Goal: Task Accomplishment & Management: Manage account settings

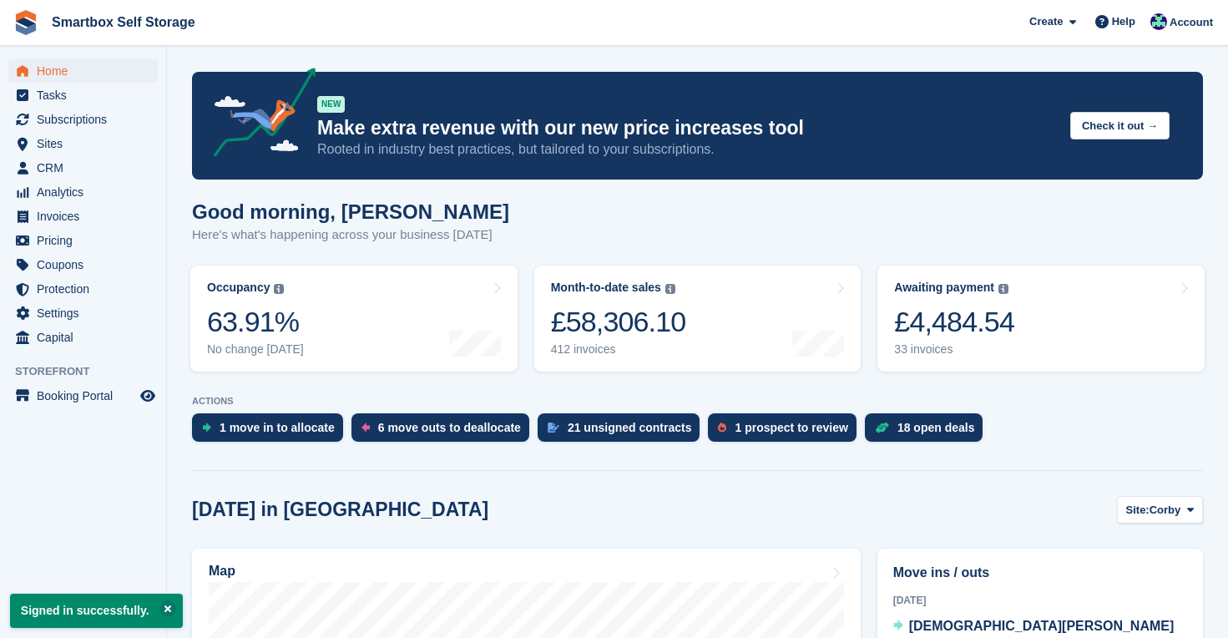
scroll to position [190, 0]
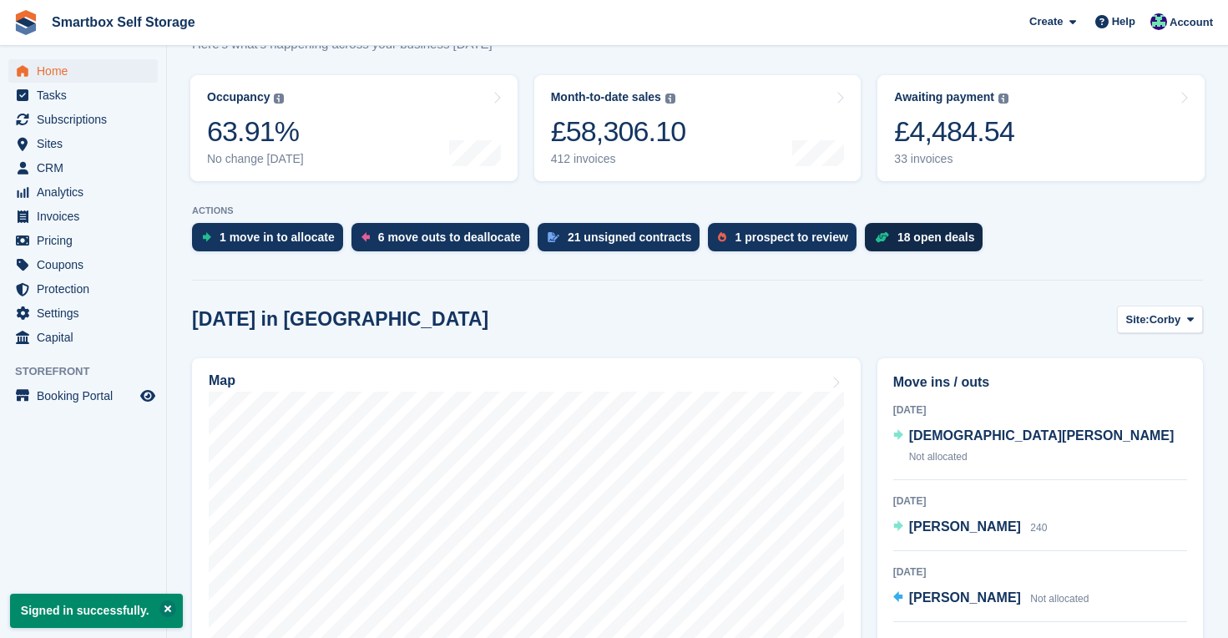
click at [936, 238] on div "18 open deals" at bounding box center [936, 236] width 78 height 13
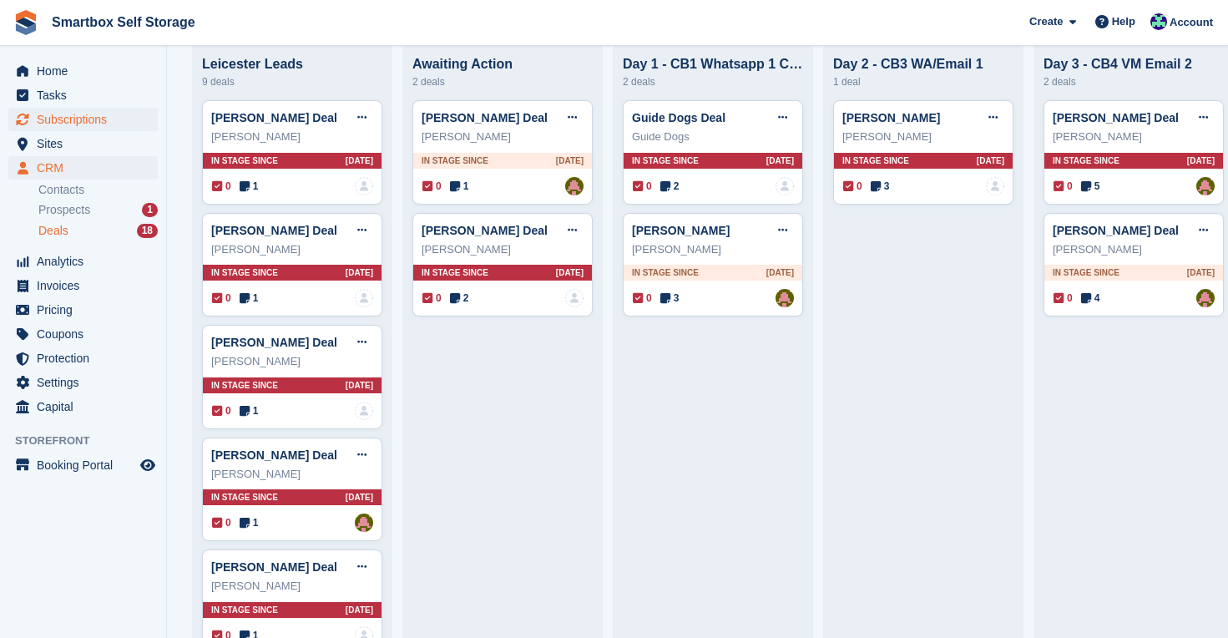
click at [103, 116] on span "Subscriptions" at bounding box center [87, 119] width 100 height 23
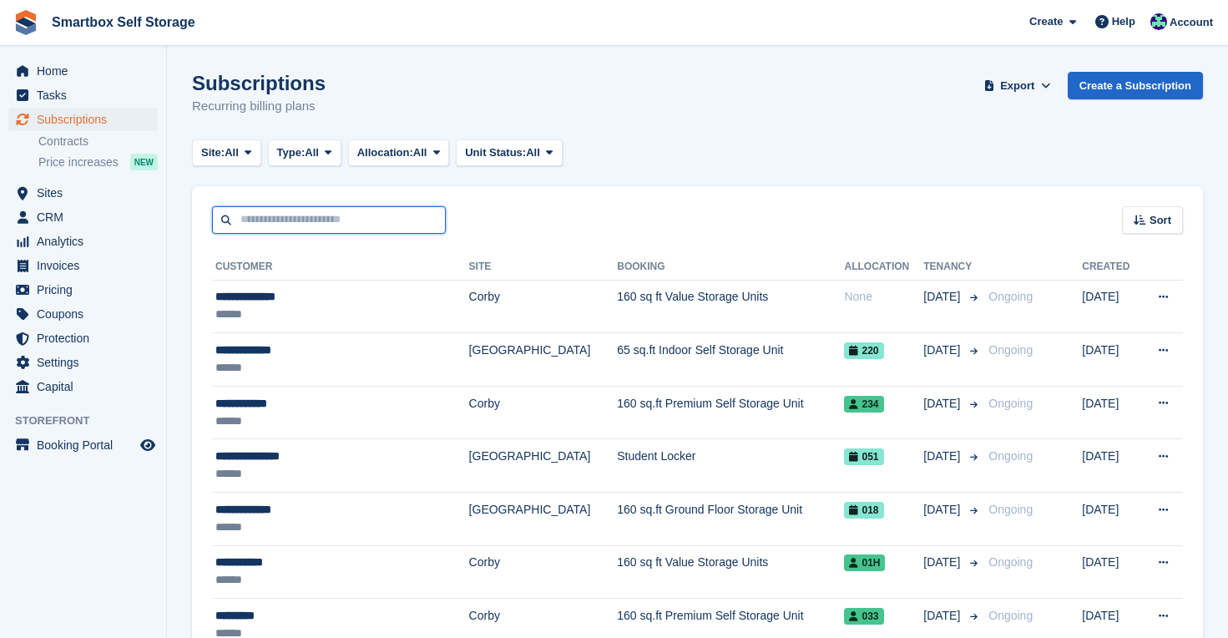
click at [370, 224] on input "text" at bounding box center [329, 220] width 234 height 28
type input "***"
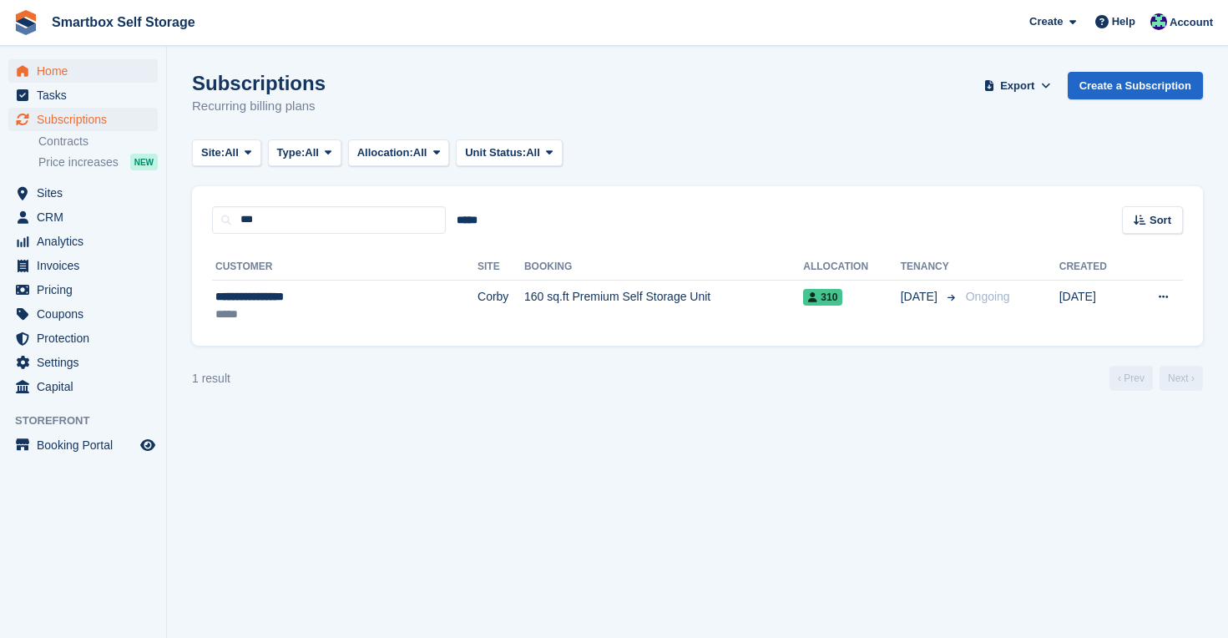
click at [64, 68] on span "Home" at bounding box center [87, 70] width 100 height 23
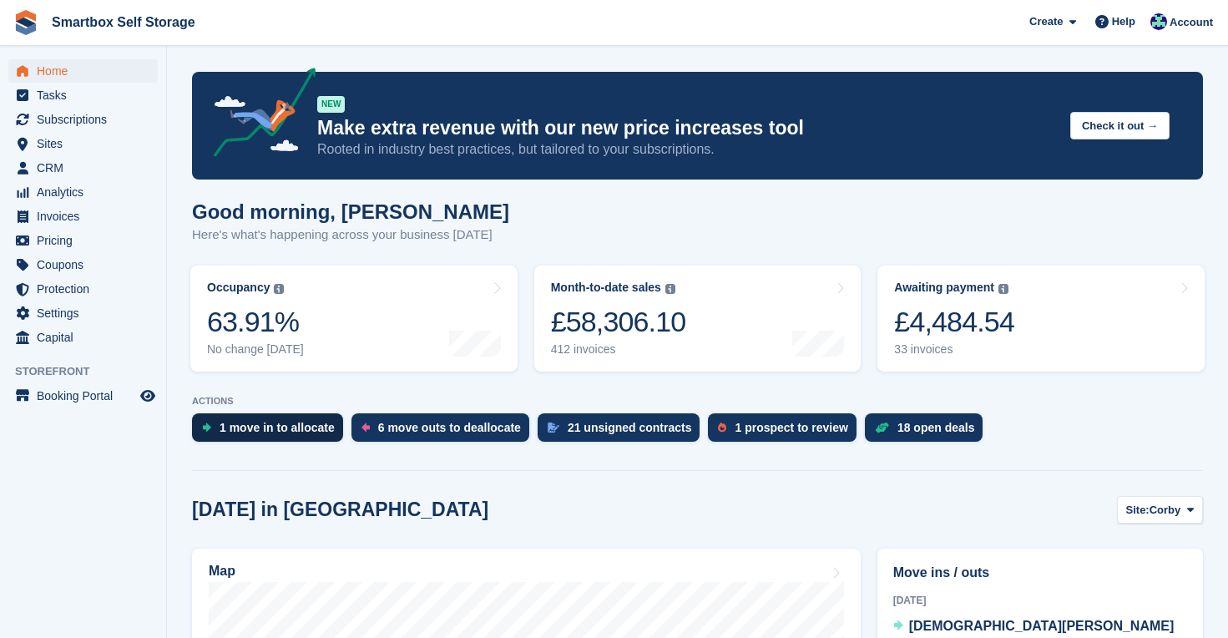
click at [288, 431] on div "1 move in to allocate" at bounding box center [276, 427] width 115 height 13
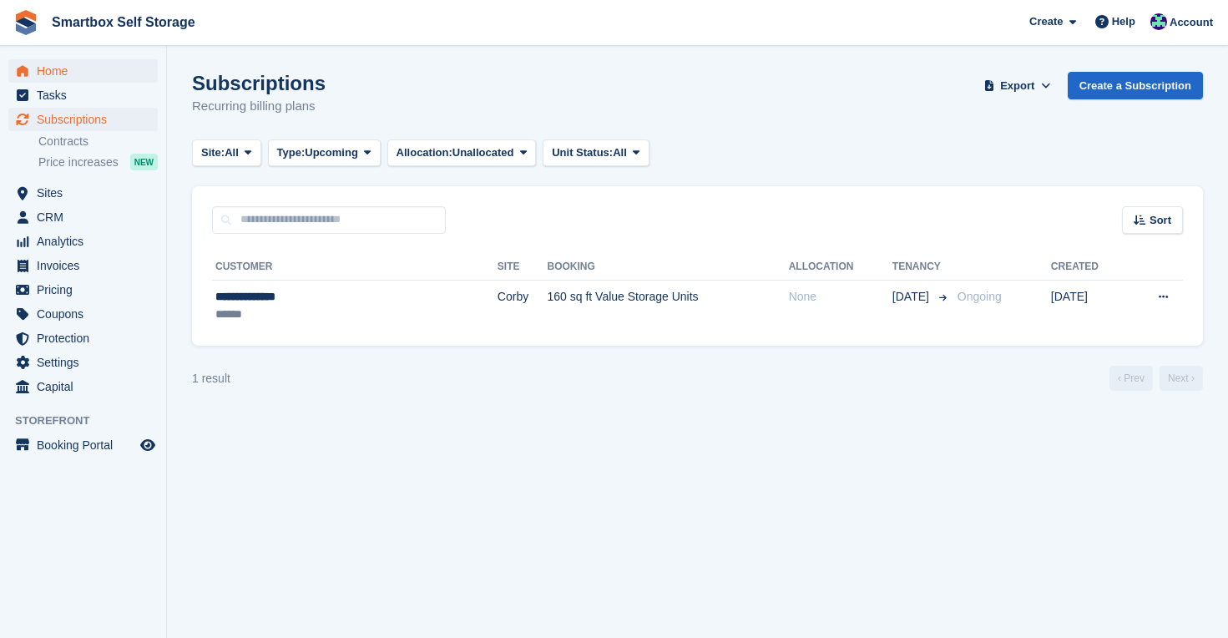
click at [66, 72] on span "Home" at bounding box center [87, 70] width 100 height 23
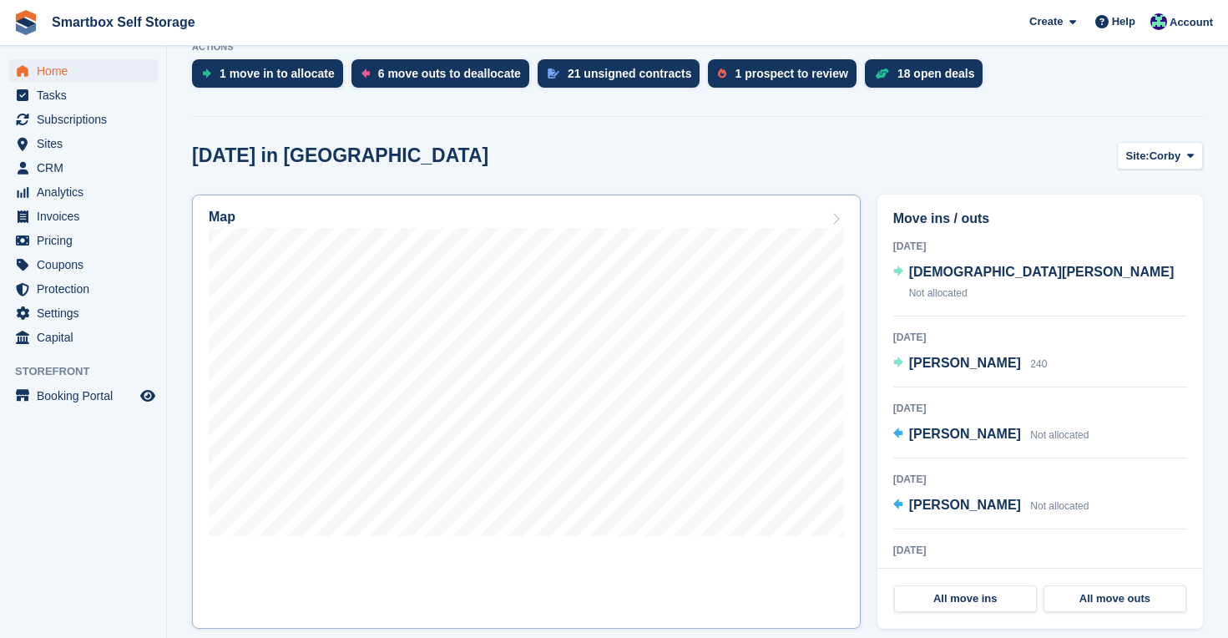
scroll to position [376, 0]
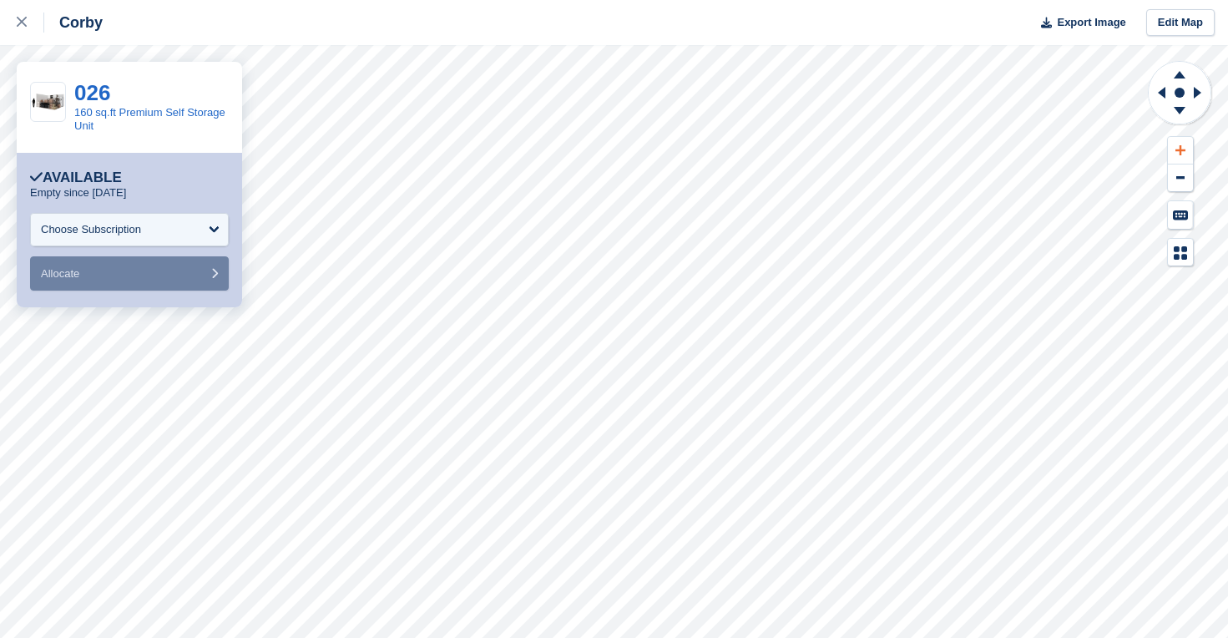
click at [1183, 149] on icon at bounding box center [1180, 150] width 10 height 10
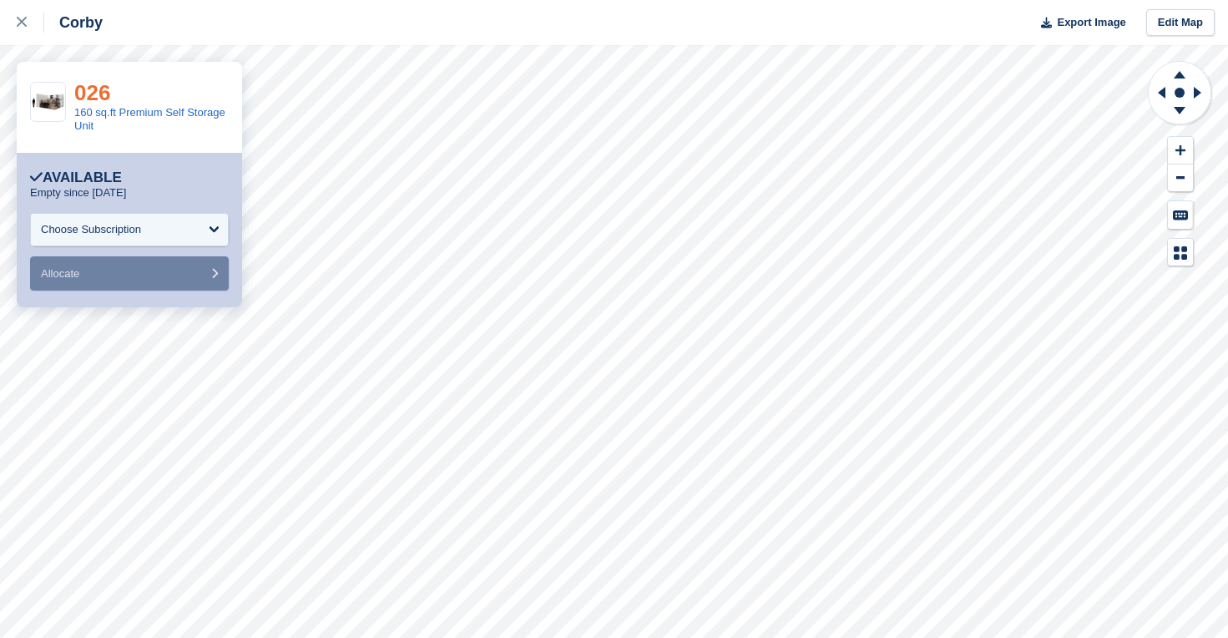
click at [99, 86] on link "026" at bounding box center [92, 92] width 36 height 25
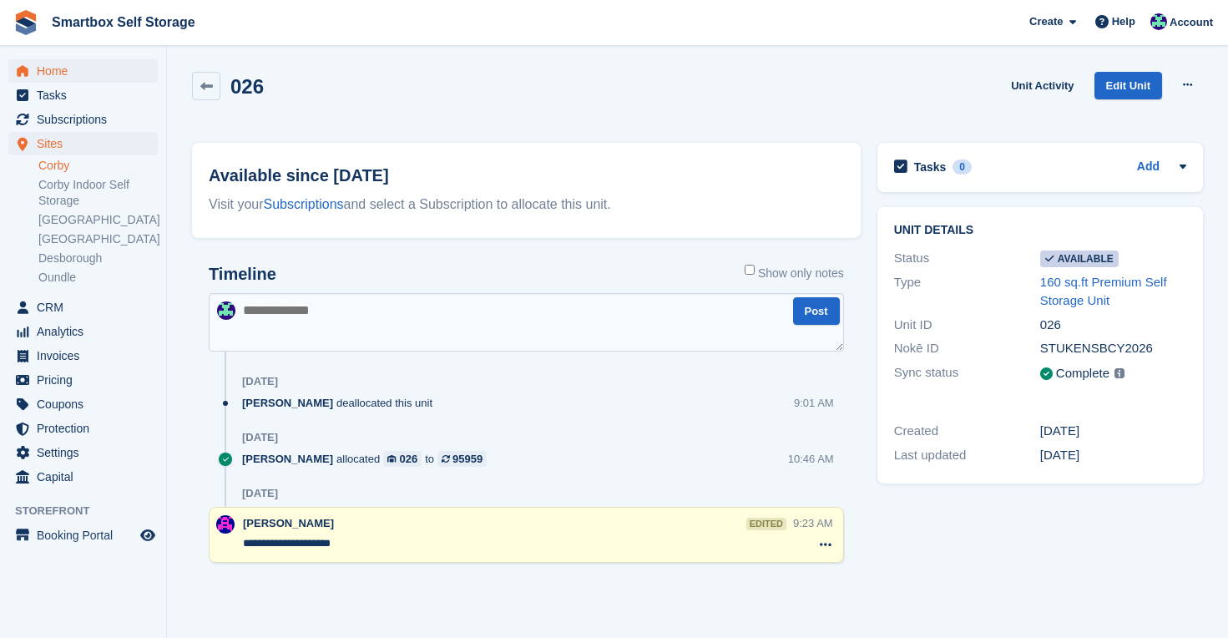
click at [57, 69] on span "Home" at bounding box center [87, 70] width 100 height 23
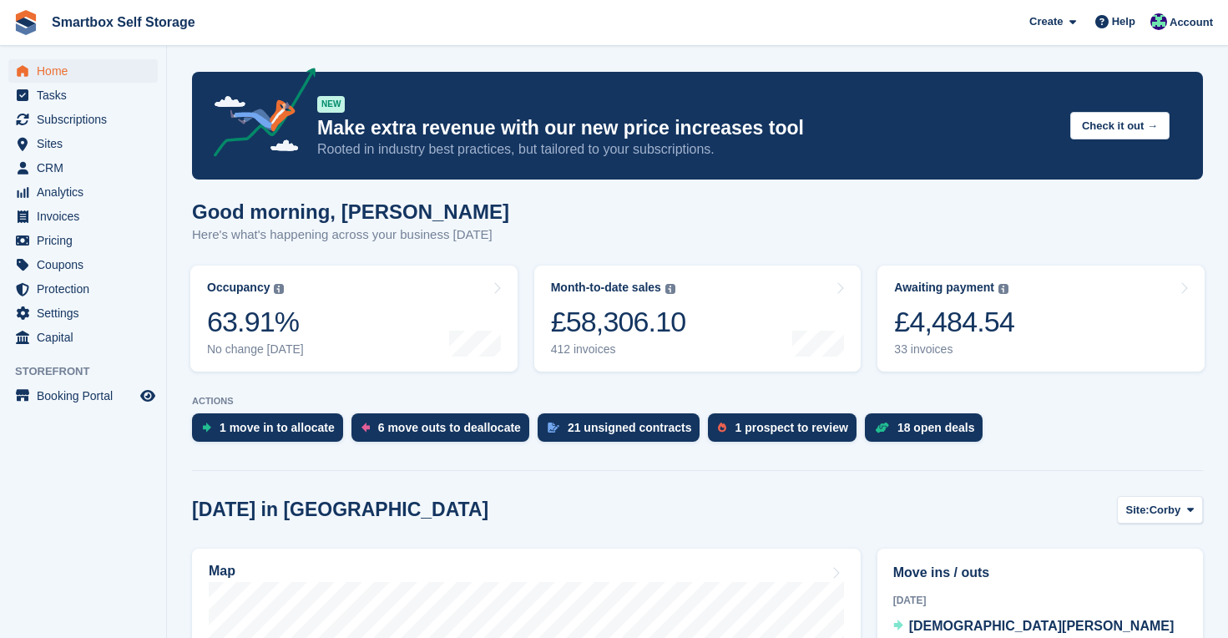
scroll to position [348, 0]
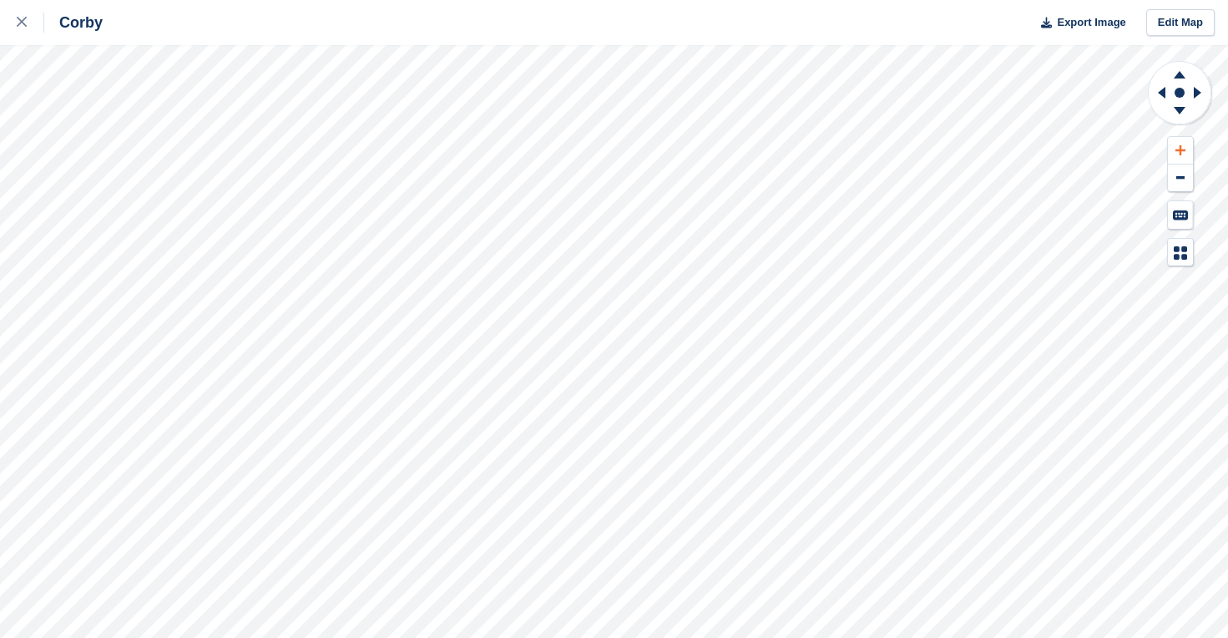
click at [1181, 150] on icon at bounding box center [1180, 150] width 10 height 10
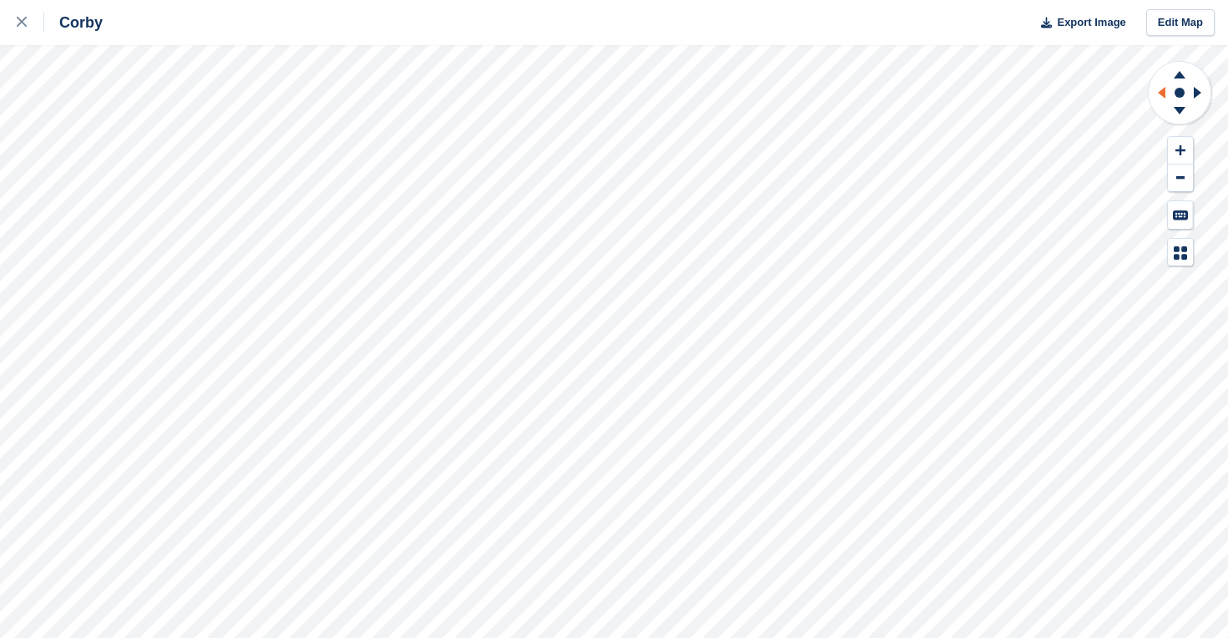
click at [1160, 94] on icon at bounding box center [1162, 93] width 8 height 12
click at [1181, 148] on icon at bounding box center [1180, 150] width 10 height 12
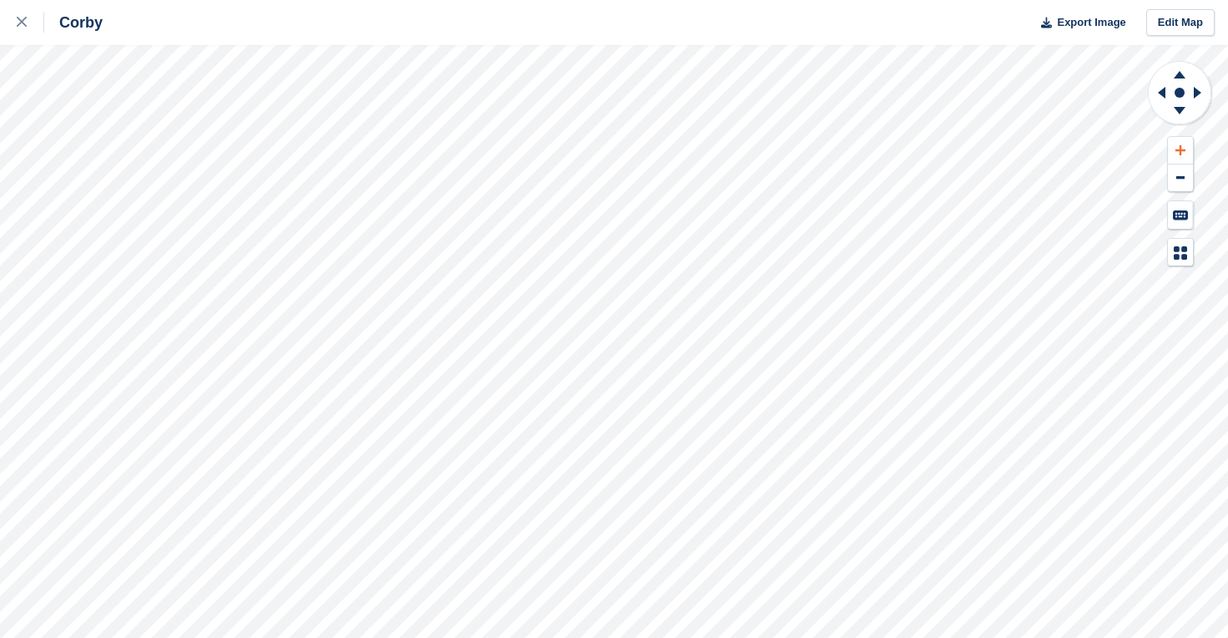
click at [1181, 148] on icon at bounding box center [1180, 150] width 10 height 12
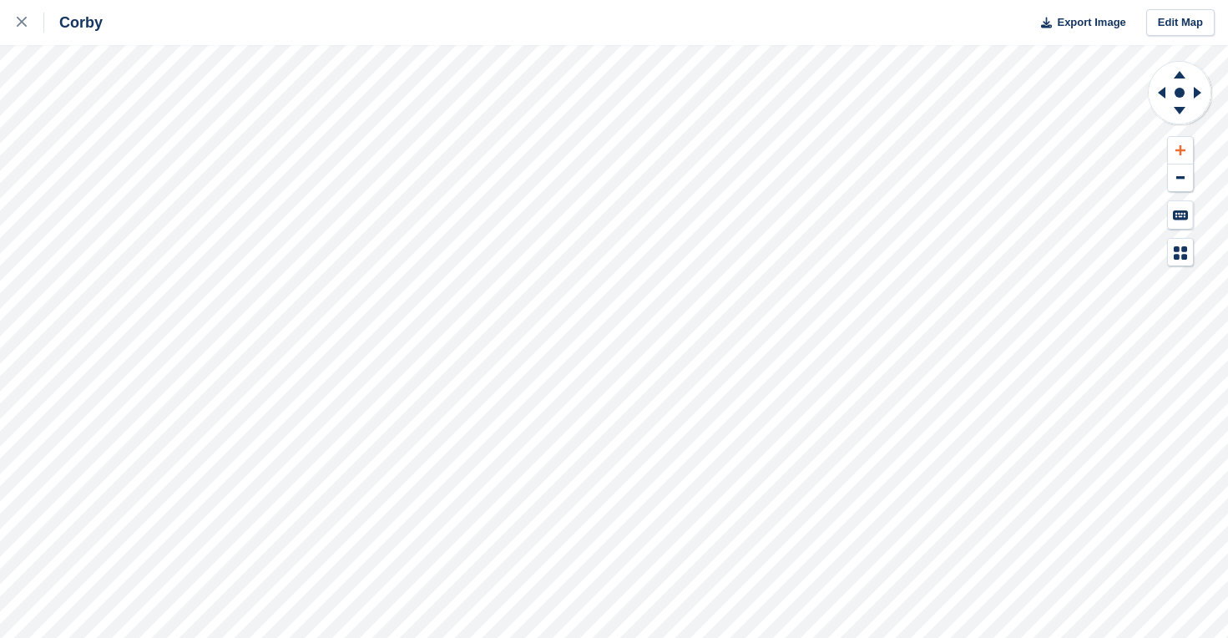
click at [1181, 148] on icon at bounding box center [1180, 150] width 10 height 12
click at [1177, 101] on rect at bounding box center [1179, 93] width 20 height 20
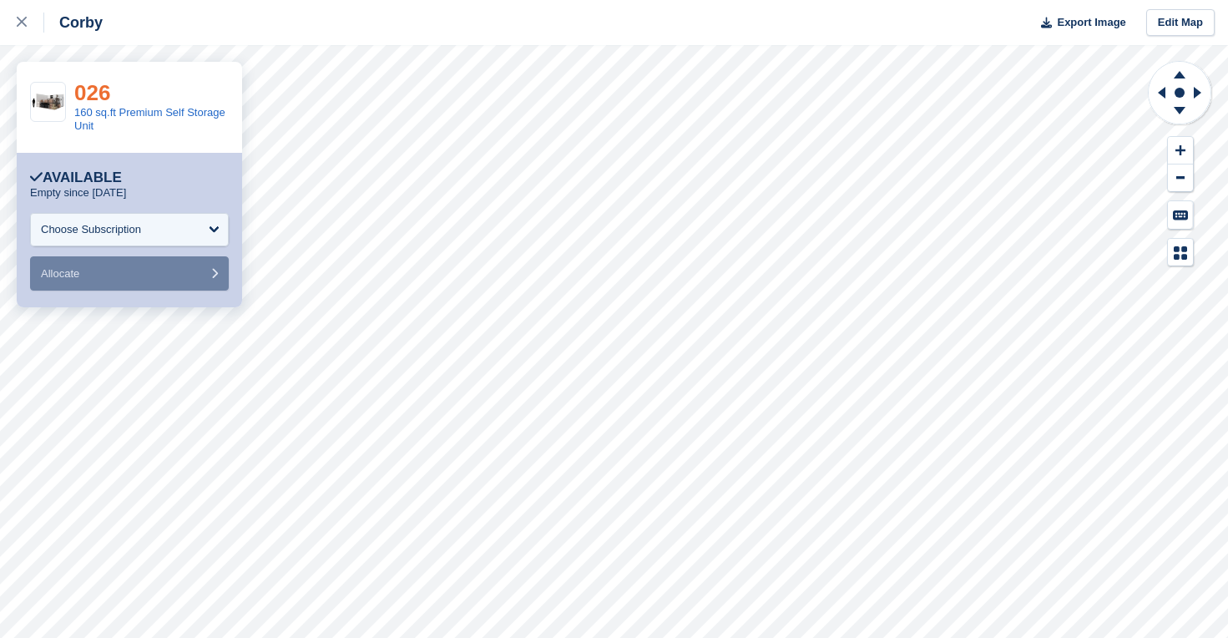
click at [103, 88] on link "026" at bounding box center [92, 92] width 36 height 25
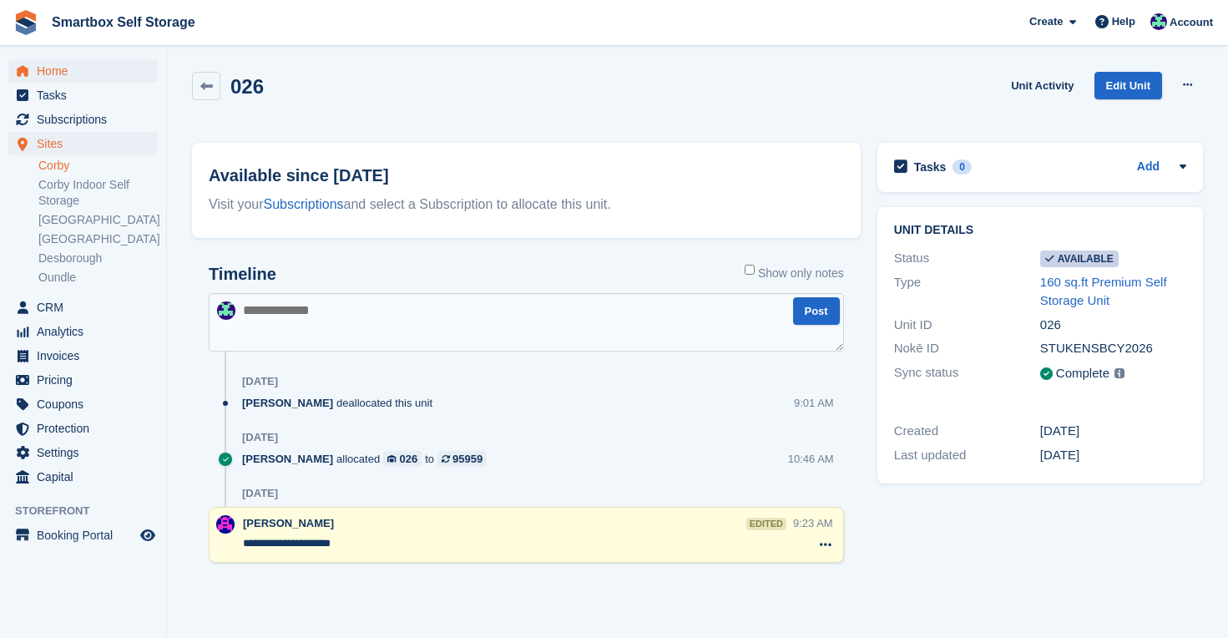
click at [63, 68] on span "Home" at bounding box center [87, 70] width 100 height 23
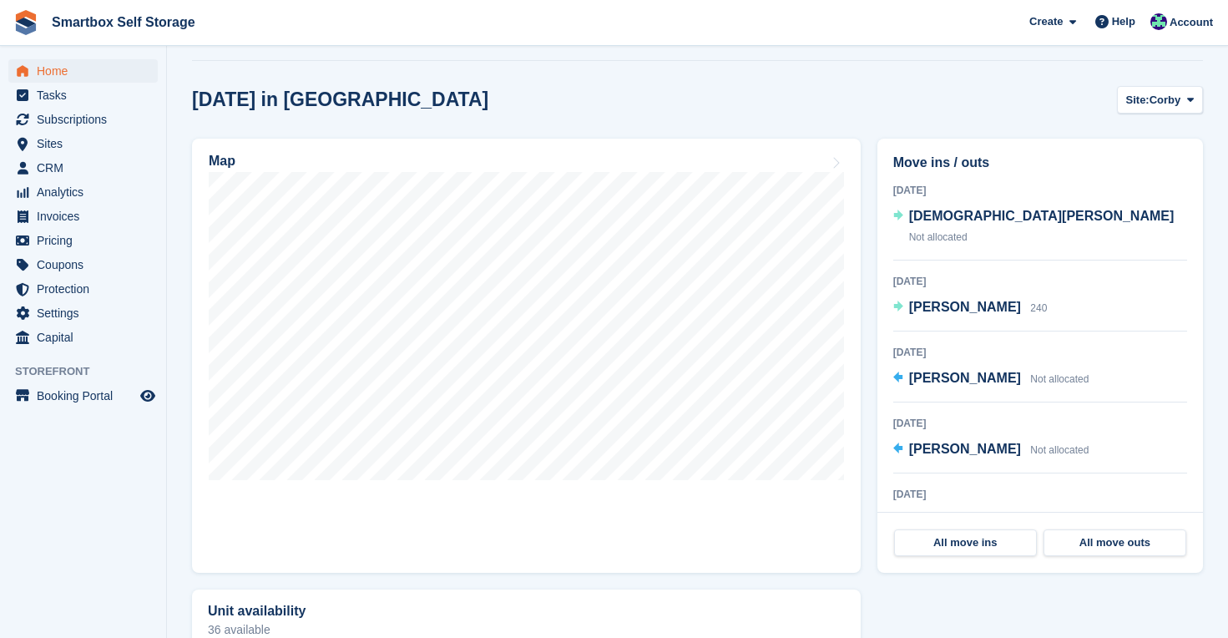
scroll to position [417, 0]
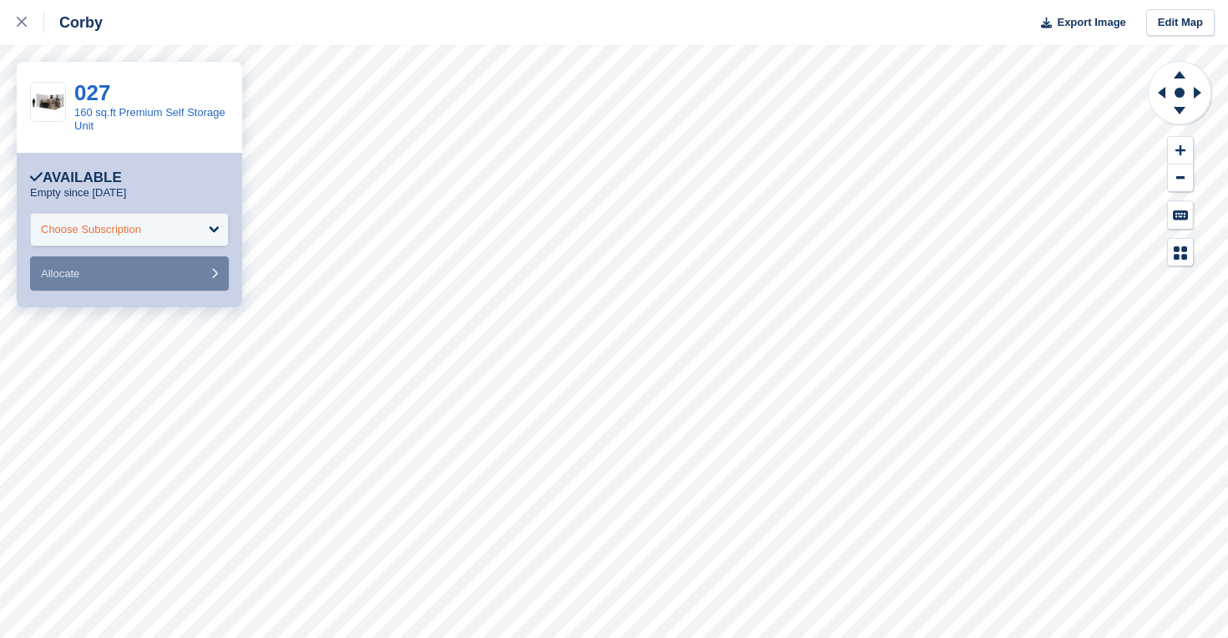
click at [167, 224] on div "Choose Subscription" at bounding box center [129, 229] width 199 height 33
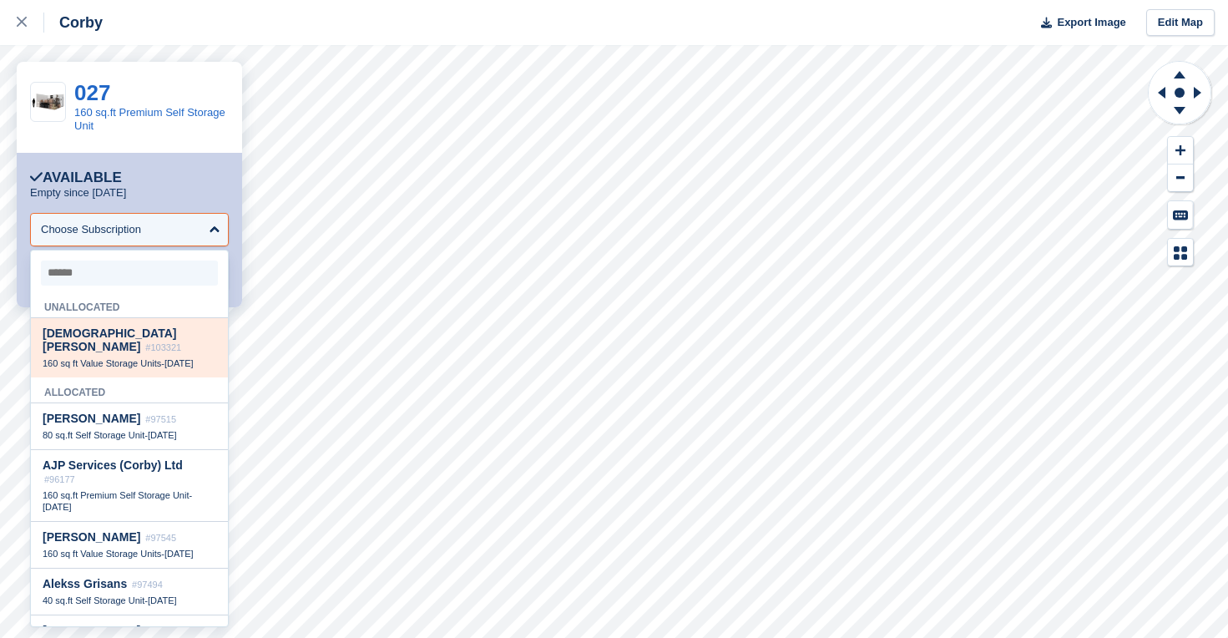
click at [142, 358] on span "160 sq ft Value Storage Units" at bounding box center [102, 363] width 119 height 10
select select "******"
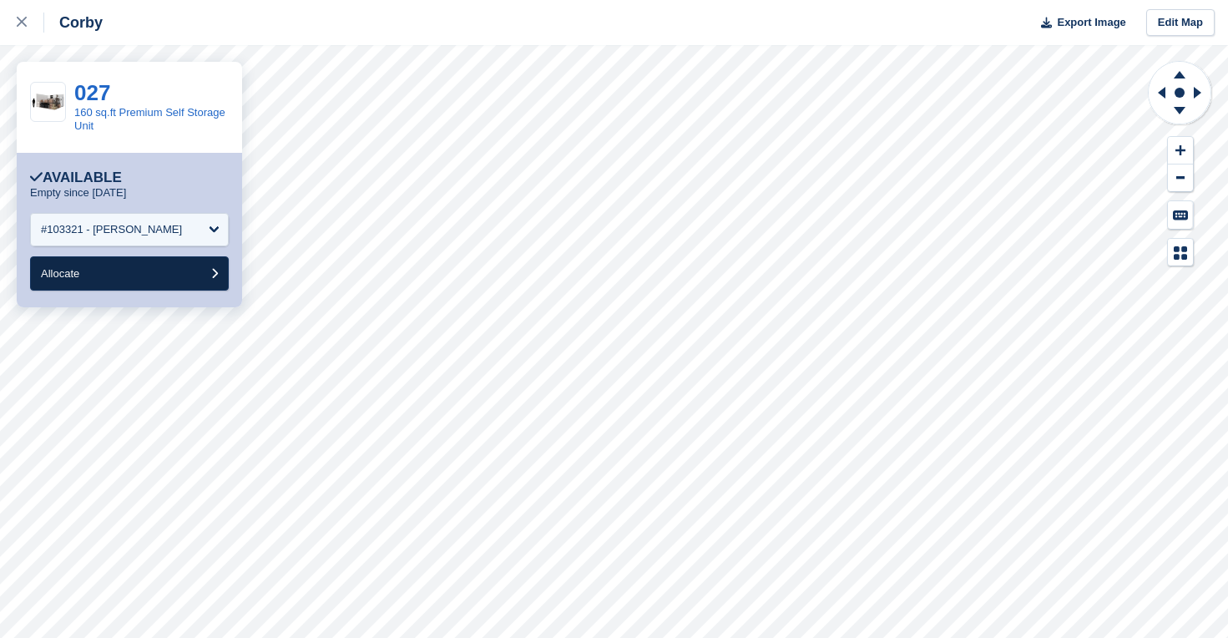
click at [108, 272] on button "Allocate" at bounding box center [129, 273] width 199 height 34
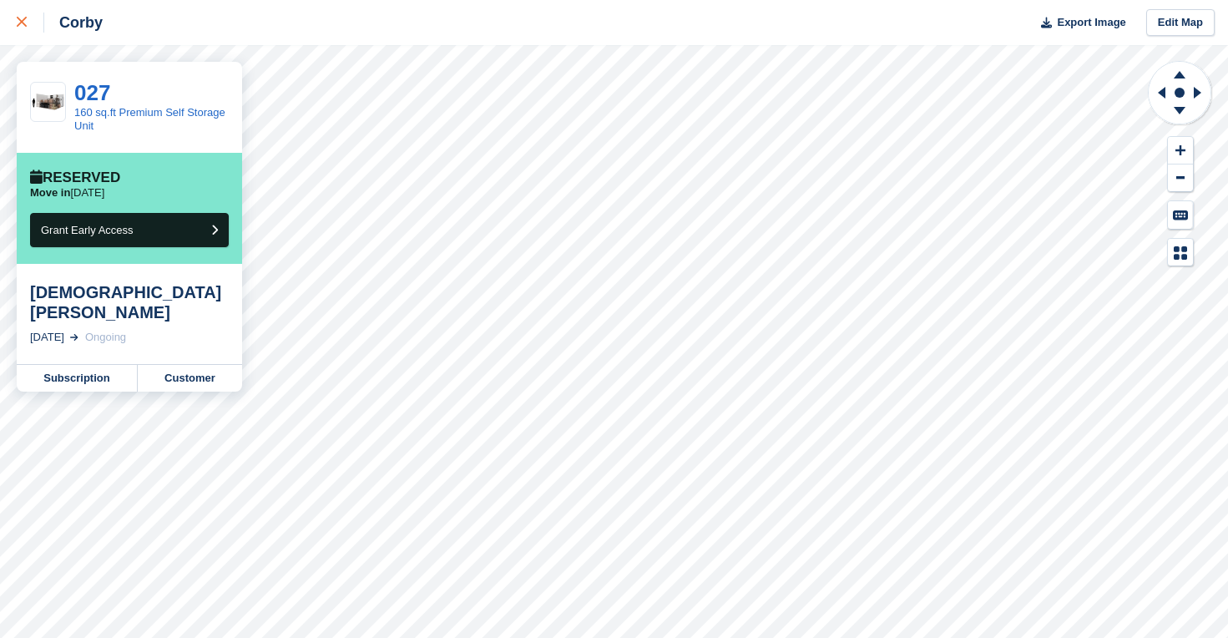
click at [23, 22] on icon at bounding box center [22, 22] width 10 height 10
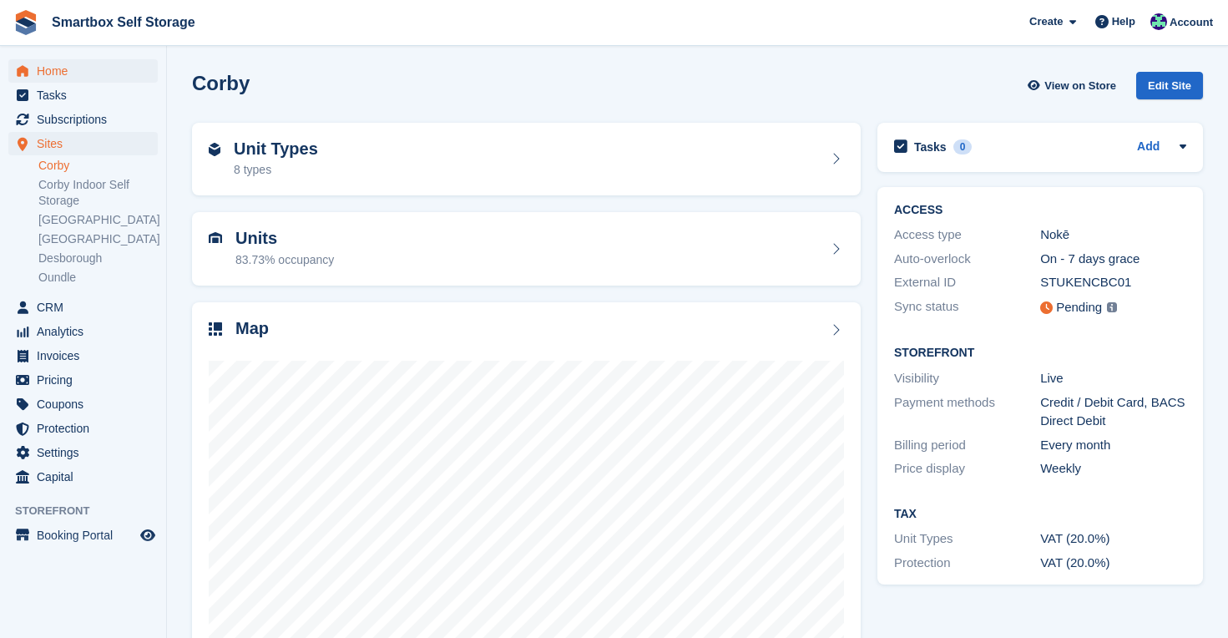
click at [73, 70] on span "Home" at bounding box center [87, 70] width 100 height 23
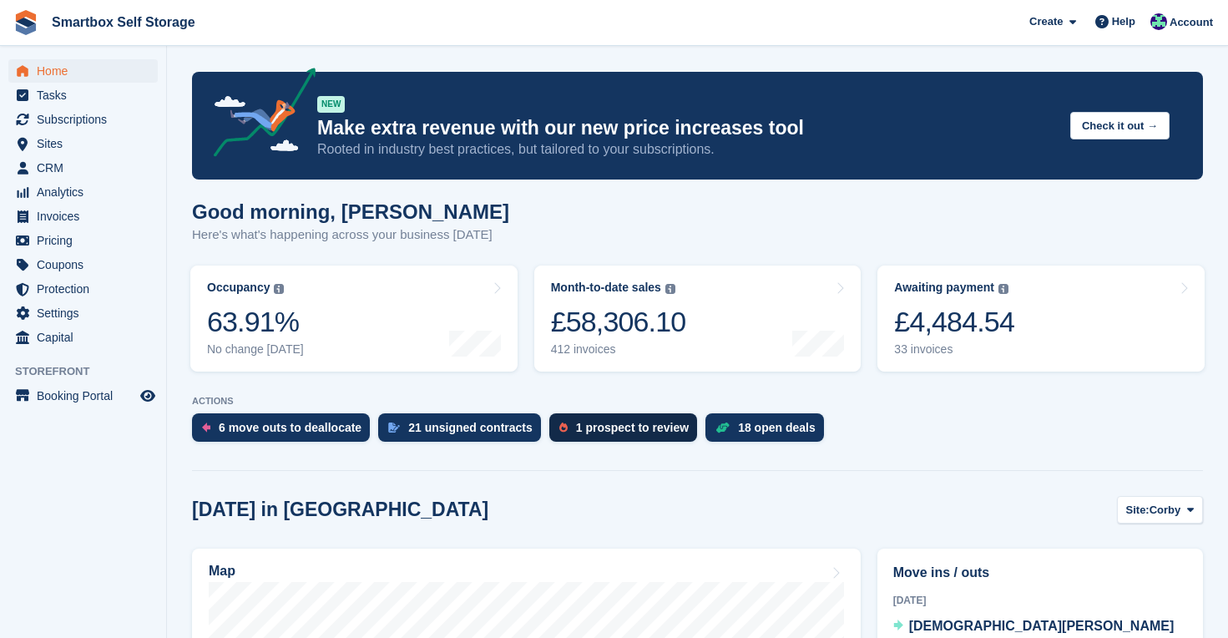
click at [640, 429] on div "1 prospect to review" at bounding box center [632, 427] width 113 height 13
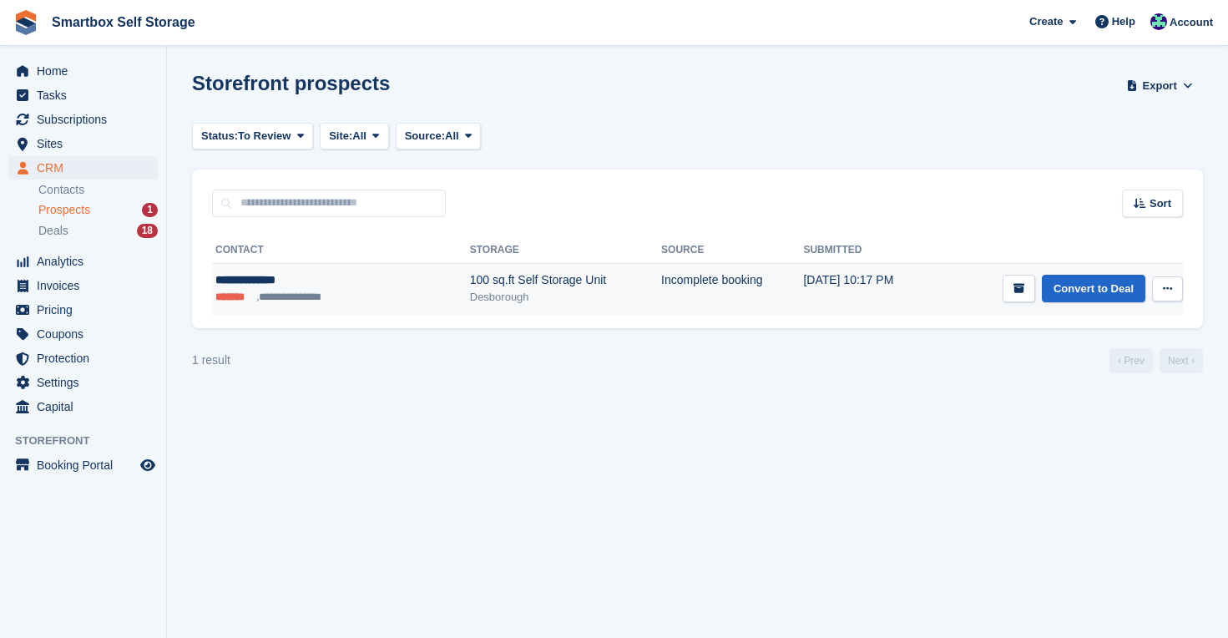
click at [237, 282] on div "**********" at bounding box center [305, 280] width 180 height 18
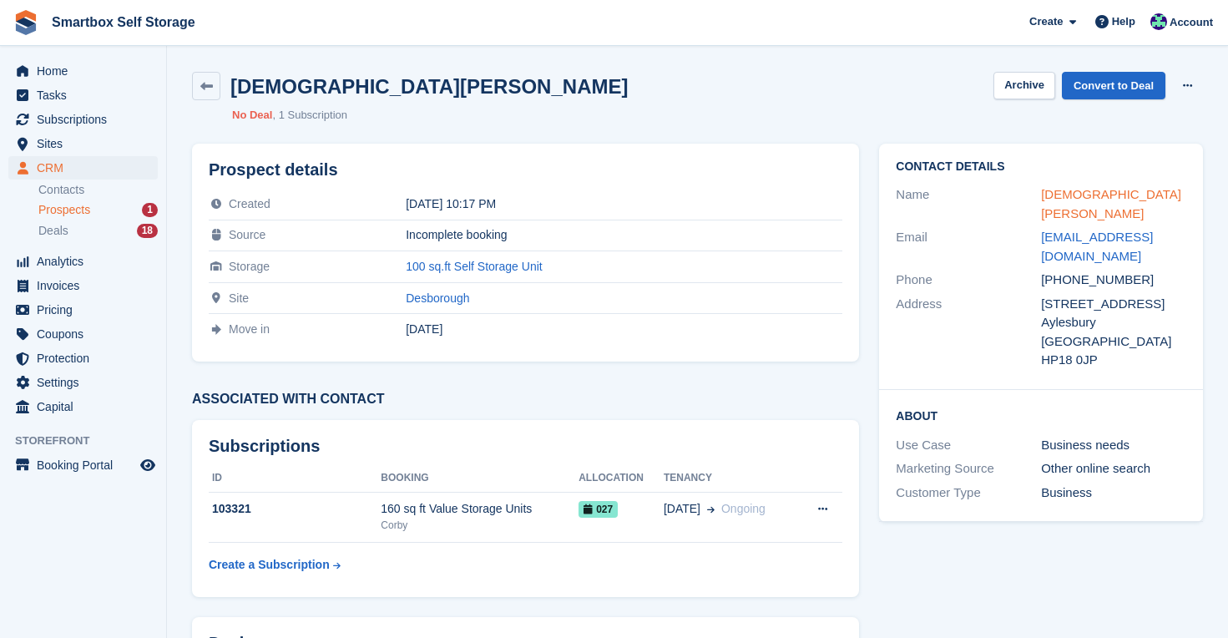
click at [1058, 193] on link "[DEMOGRAPHIC_DATA][PERSON_NAME]" at bounding box center [1111, 203] width 140 height 33
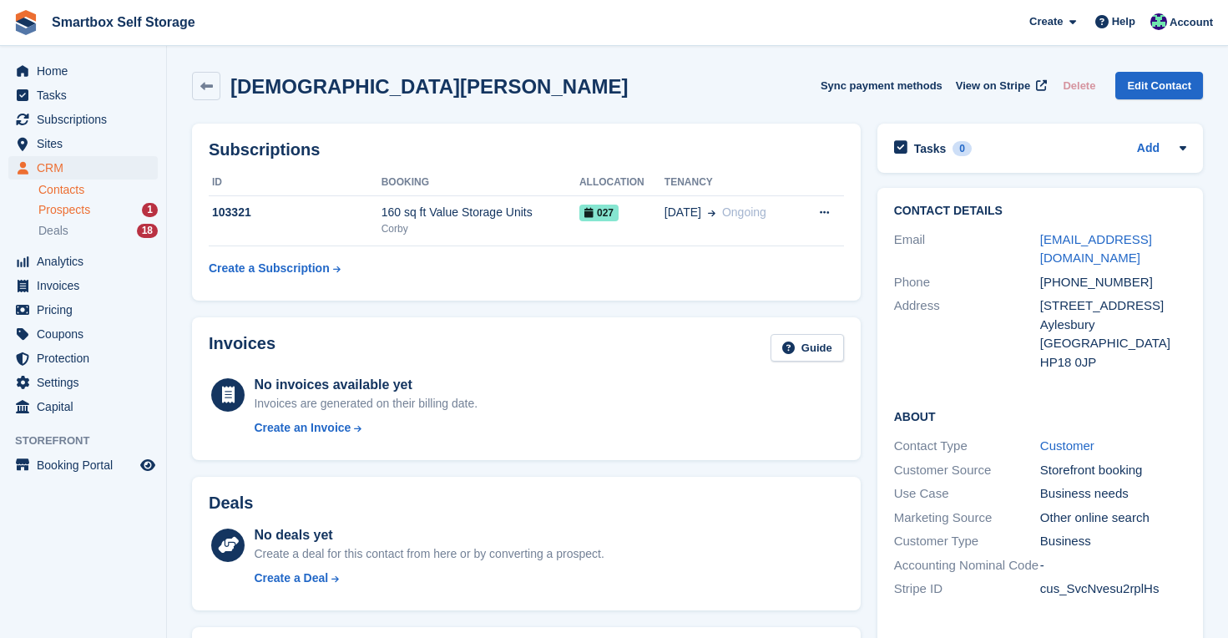
click at [82, 208] on span "Prospects" at bounding box center [64, 210] width 52 height 16
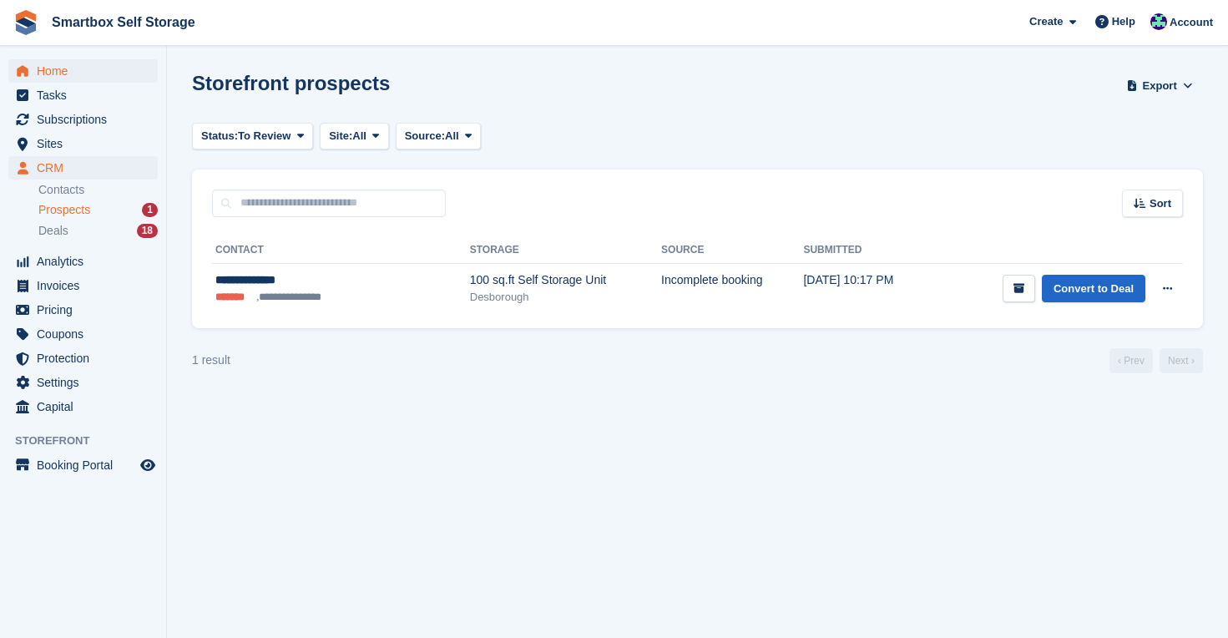
click at [75, 72] on span "Home" at bounding box center [87, 70] width 100 height 23
